Goal: Information Seeking & Learning: Check status

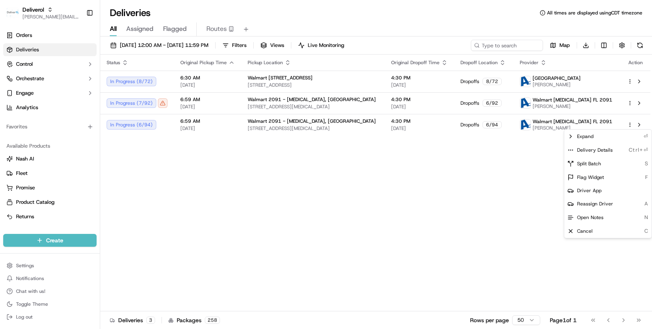
click at [630, 103] on html "Deliverol chris.sexton@deliverol.com Toggle Sidebar Orders Deliveries Control O…" at bounding box center [326, 164] width 652 height 329
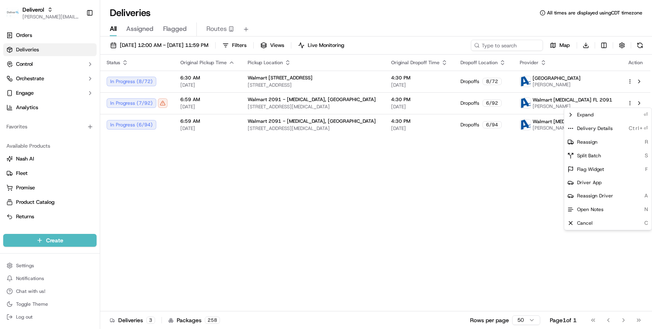
click at [630, 103] on html "Deliverol chris.sexton@deliverol.com Toggle Sidebar Orders Deliveries Control O…" at bounding box center [326, 164] width 652 height 329
click at [615, 127] on div "Delivery Details Ctrl+⏎" at bounding box center [607, 128] width 87 height 14
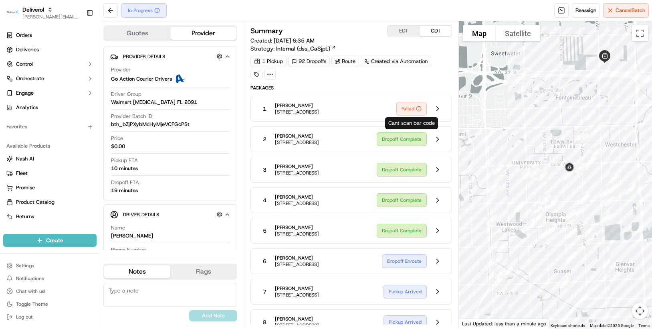
click at [417, 110] on circle at bounding box center [418, 108] width 5 height 5
click at [420, 107] on circle at bounding box center [418, 108] width 5 height 5
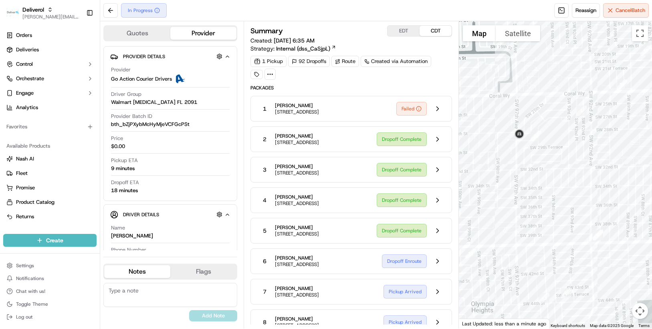
drag, startPoint x: 526, startPoint y: 174, endPoint x: 501, endPoint y: 167, distance: 25.9
click at [501, 167] on div at bounding box center [555, 174] width 193 height 307
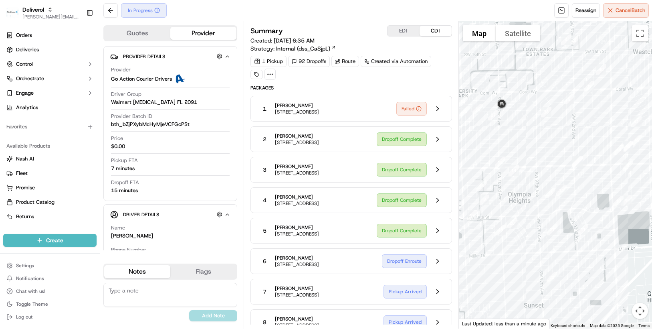
drag, startPoint x: 511, startPoint y: 188, endPoint x: 539, endPoint y: 147, distance: 49.6
click at [539, 147] on div at bounding box center [555, 174] width 193 height 307
click at [107, 7] on button at bounding box center [110, 10] width 14 height 14
